Goal: Information Seeking & Learning: Learn about a topic

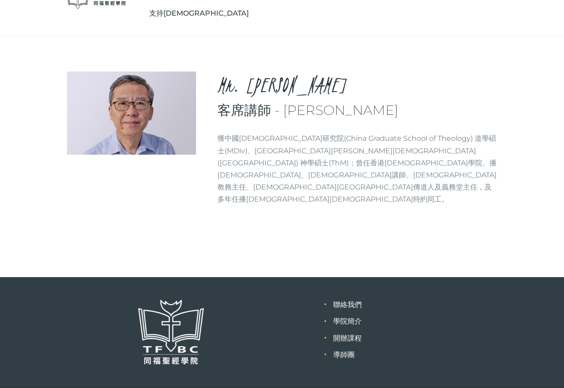
scroll to position [114, 0]
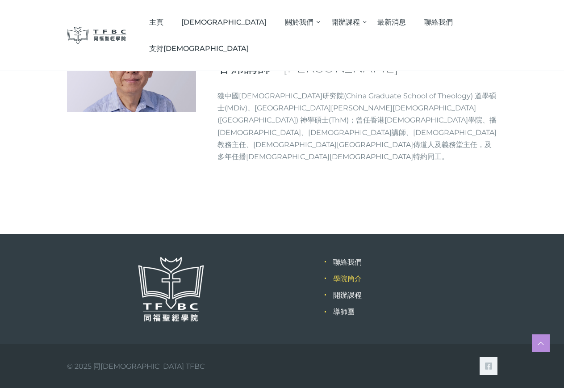
click at [352, 278] on link "學院簡介" at bounding box center [347, 278] width 29 height 8
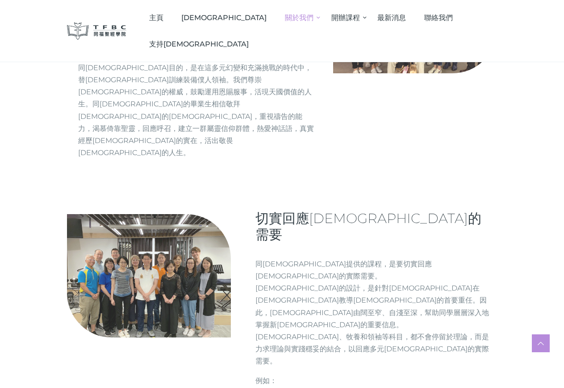
scroll to position [223, 0]
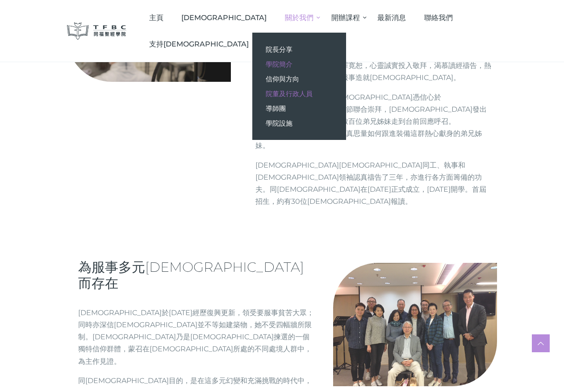
click at [297, 93] on span "院董及行政人員" at bounding box center [289, 93] width 47 height 8
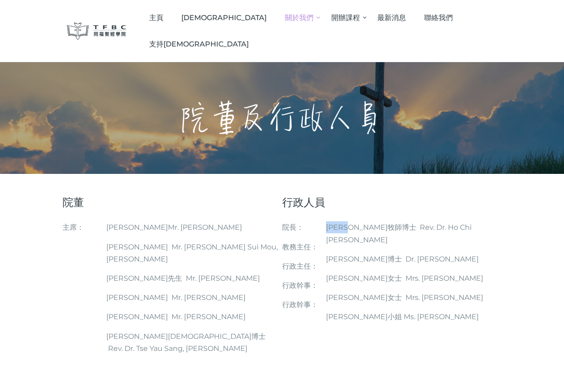
drag, startPoint x: 333, startPoint y: 204, endPoint x: 362, endPoint y: 204, distance: 28.6
click at [367, 223] on span "何志滌牧師博士 Rev. Dr. Ho Chi Dik, Peter" at bounding box center [399, 233] width 146 height 21
copy span "何志滌牧師"
click at [263, 17] on span "同福堂" at bounding box center [223, 17] width 85 height 8
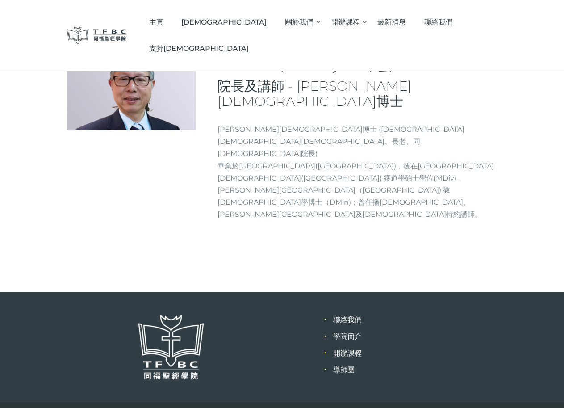
scroll to position [49, 0]
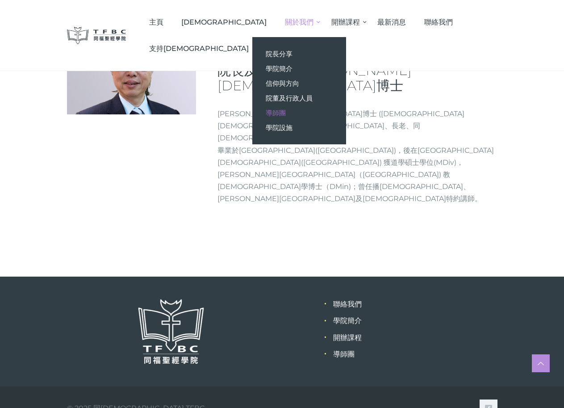
click at [286, 113] on span "導師團" at bounding box center [276, 112] width 20 height 8
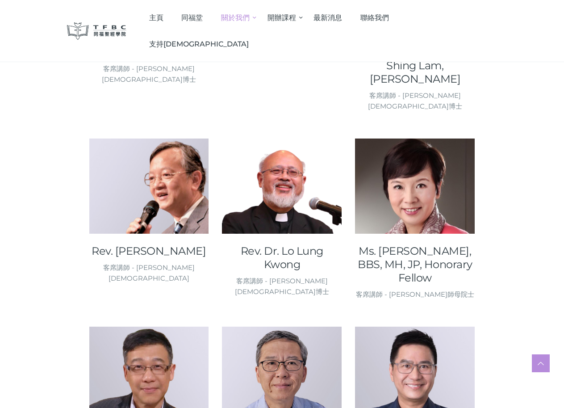
scroll to position [982, 0]
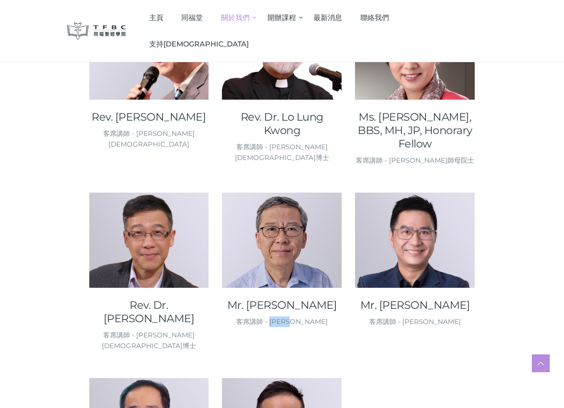
drag, startPoint x: 284, startPoint y: 308, endPoint x: 315, endPoint y: 307, distance: 30.4
click at [315, 316] on div "客席講師 - [PERSON_NAME]" at bounding box center [282, 321] width 120 height 11
copy div "邵樟平先生"
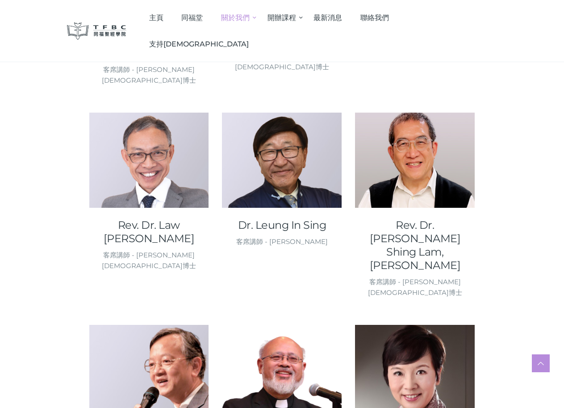
scroll to position [483, 0]
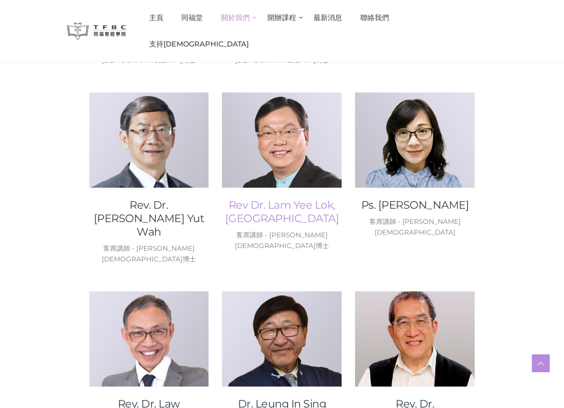
click at [292, 203] on link "Rev Dr. Lam Yee Lok, [GEOGRAPHIC_DATA]" at bounding box center [282, 211] width 120 height 27
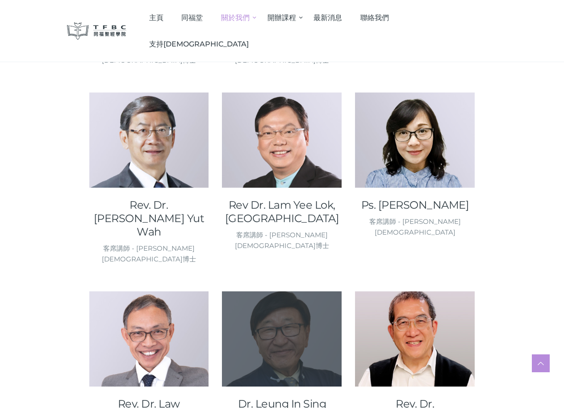
scroll to position [662, 0]
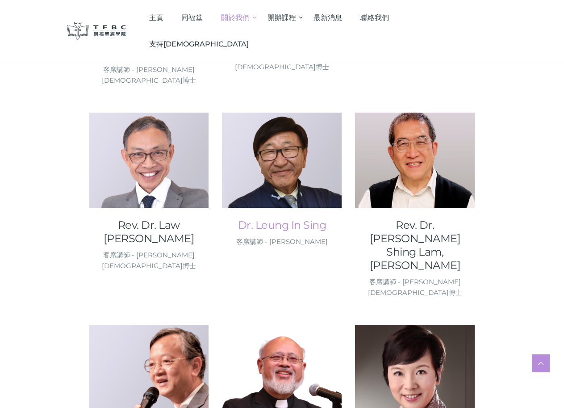
click at [304, 218] on link "Dr. Leung In Sing" at bounding box center [282, 224] width 120 height 13
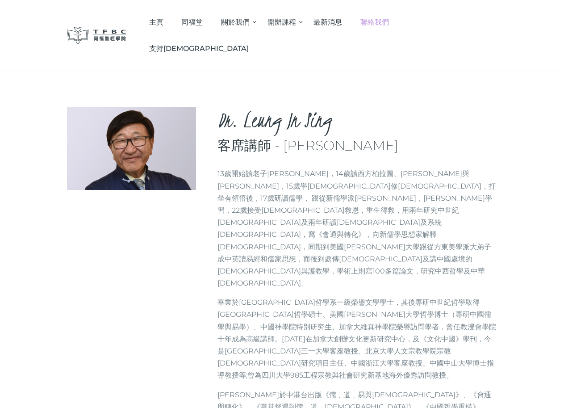
click at [389, 19] on span "聯絡我們" at bounding box center [374, 22] width 29 height 8
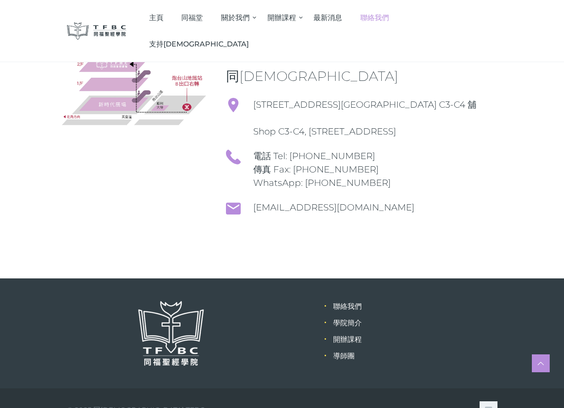
scroll to position [134, 0]
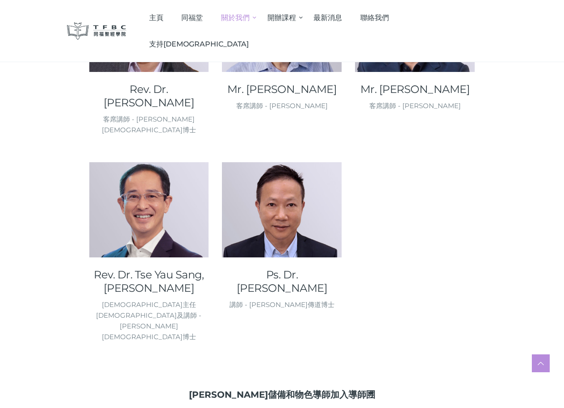
scroll to position [1019, 0]
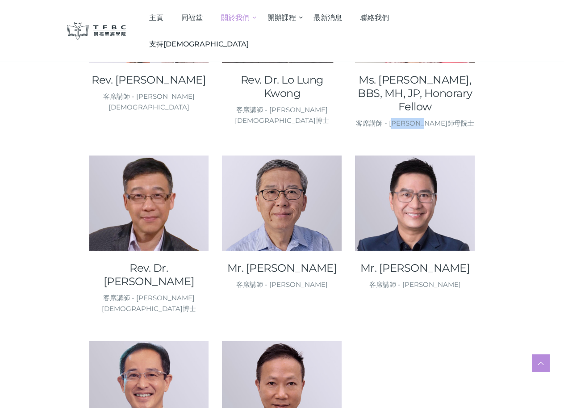
drag, startPoint x: 433, startPoint y: 84, endPoint x: 488, endPoint y: 87, distance: 54.1
click at [475, 118] on div "客席講師 - [PERSON_NAME]師母院士" at bounding box center [415, 123] width 120 height 11
copy div "[PERSON_NAME]師母院士"
